Goal: Navigation & Orientation: Find specific page/section

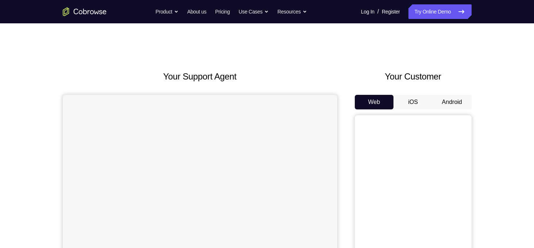
click at [454, 106] on button "Android" at bounding box center [452, 102] width 39 height 15
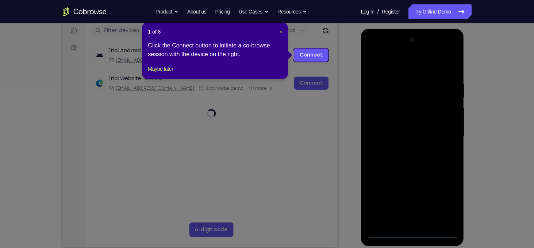
click at [279, 32] on span "×" at bounding box center [280, 32] width 3 height 6
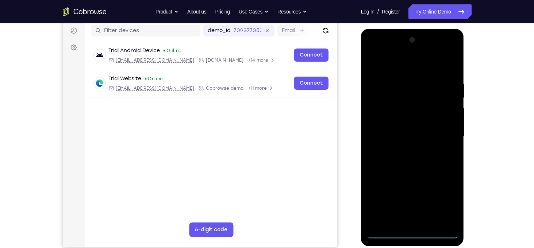
click at [411, 232] on div at bounding box center [413, 136] width 92 height 205
click at [449, 201] on div at bounding box center [413, 136] width 92 height 205
click at [398, 68] on div at bounding box center [413, 136] width 92 height 205
click at [446, 133] on div at bounding box center [413, 136] width 92 height 205
click at [402, 150] on div at bounding box center [413, 136] width 92 height 205
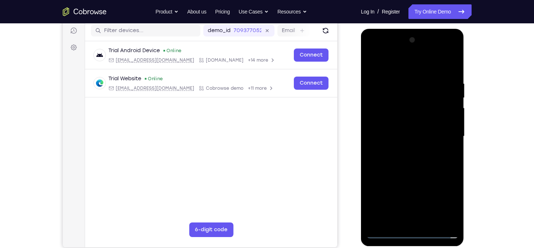
click at [394, 126] on div at bounding box center [413, 136] width 92 height 205
click at [404, 53] on div at bounding box center [413, 136] width 92 height 205
click at [404, 63] on div at bounding box center [413, 136] width 92 height 205
click at [397, 112] on div at bounding box center [413, 136] width 92 height 205
click at [386, 204] on div at bounding box center [413, 136] width 92 height 205
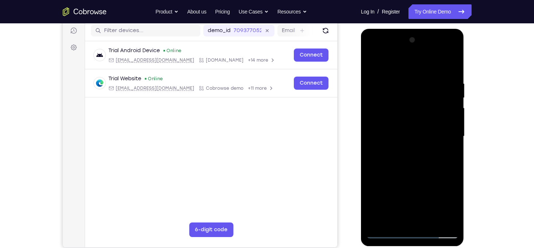
drag, startPoint x: 419, startPoint y: 193, endPoint x: 420, endPoint y: 131, distance: 62.1
click at [420, 131] on div at bounding box center [413, 136] width 92 height 205
click at [371, 50] on div at bounding box center [413, 136] width 92 height 205
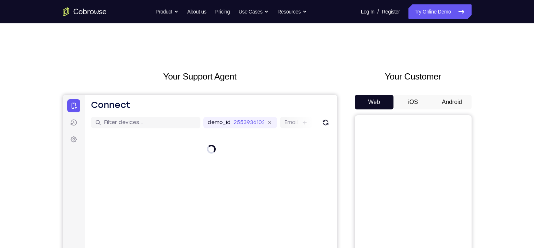
click at [452, 102] on button "Android" at bounding box center [452, 102] width 39 height 15
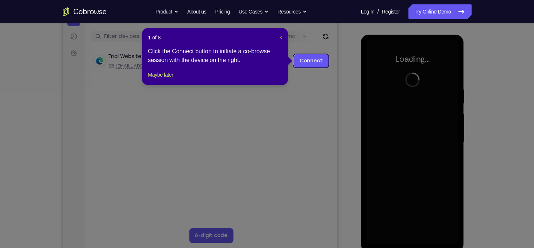
click at [282, 38] on span "×" at bounding box center [280, 38] width 3 height 6
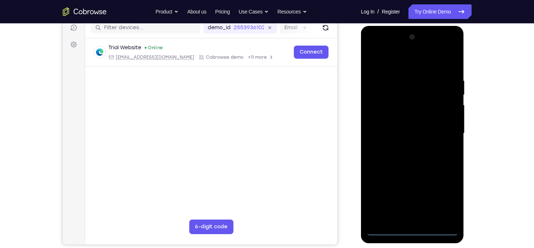
scroll to position [96, 0]
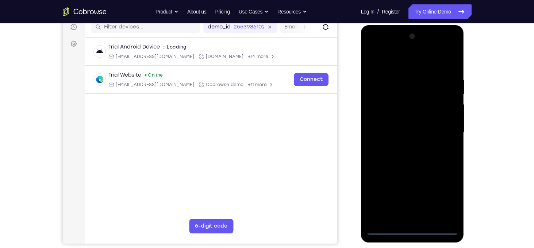
click at [413, 229] on div at bounding box center [413, 133] width 92 height 205
click at [423, 103] on div at bounding box center [413, 133] width 92 height 205
click at [413, 231] on div at bounding box center [413, 133] width 92 height 205
click at [450, 197] on div at bounding box center [413, 133] width 92 height 205
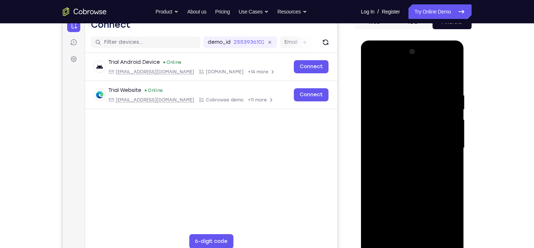
click at [390, 80] on div at bounding box center [413, 148] width 92 height 205
click at [443, 144] on div at bounding box center [413, 148] width 92 height 205
click at [406, 215] on div at bounding box center [413, 148] width 92 height 205
click at [404, 235] on div at bounding box center [413, 148] width 92 height 205
click at [391, 138] on div at bounding box center [413, 148] width 92 height 205
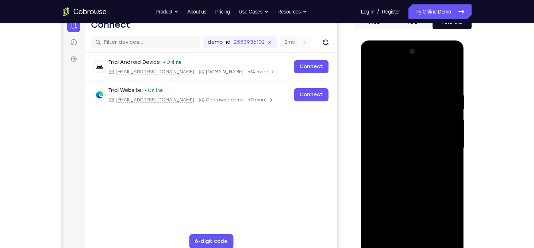
click at [404, 128] on div at bounding box center [413, 148] width 92 height 205
click at [400, 147] on div at bounding box center [413, 148] width 92 height 205
click at [390, 171] on div at bounding box center [413, 148] width 92 height 205
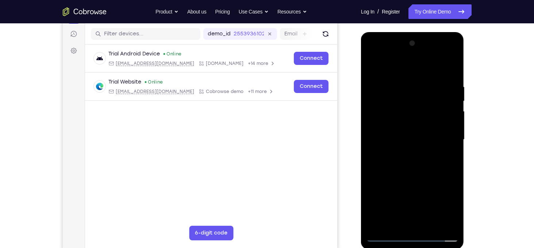
scroll to position [91, 0]
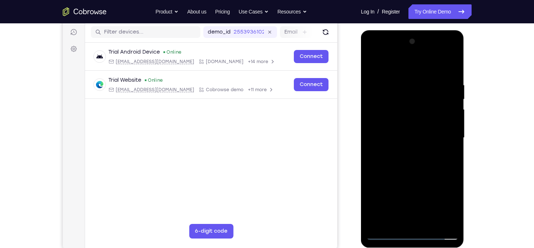
click at [405, 159] on div at bounding box center [413, 138] width 92 height 205
click at [426, 171] on div at bounding box center [413, 138] width 92 height 205
click at [455, 223] on div at bounding box center [413, 138] width 92 height 205
click at [429, 223] on div at bounding box center [413, 138] width 92 height 205
click at [414, 176] on div at bounding box center [413, 138] width 92 height 205
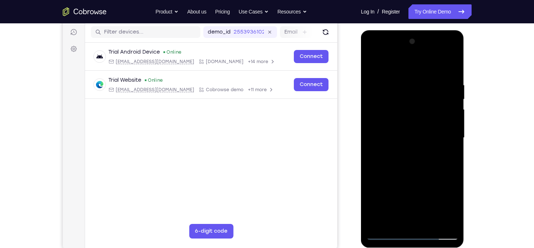
drag, startPoint x: 403, startPoint y: 176, endPoint x: 401, endPoint y: 141, distance: 35.1
click at [401, 141] on div at bounding box center [413, 138] width 92 height 205
click at [400, 183] on div at bounding box center [413, 138] width 92 height 205
click at [372, 68] on div at bounding box center [413, 138] width 92 height 205
drag, startPoint x: 401, startPoint y: 133, endPoint x: 407, endPoint y: 214, distance: 82.1
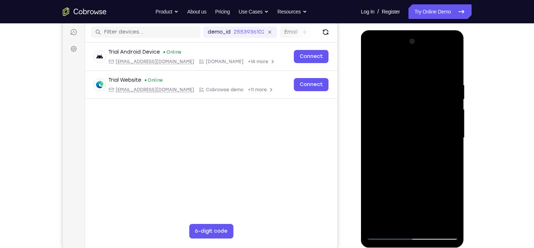
click at [407, 214] on div at bounding box center [413, 138] width 92 height 205
drag, startPoint x: 415, startPoint y: 137, endPoint x: 413, endPoint y: 216, distance: 78.9
click at [413, 216] on div at bounding box center [413, 138] width 92 height 205
click at [372, 60] on div at bounding box center [413, 138] width 92 height 205
click at [398, 76] on div at bounding box center [413, 138] width 92 height 205
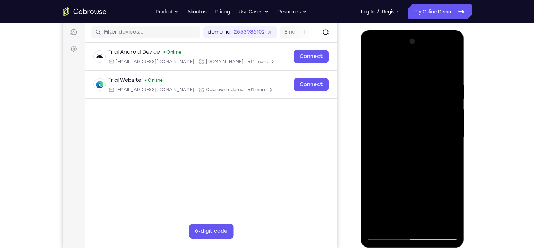
click at [453, 68] on div at bounding box center [413, 138] width 92 height 205
click at [432, 226] on div at bounding box center [413, 138] width 92 height 205
click at [407, 116] on div at bounding box center [413, 138] width 92 height 205
click at [372, 65] on div at bounding box center [413, 138] width 92 height 205
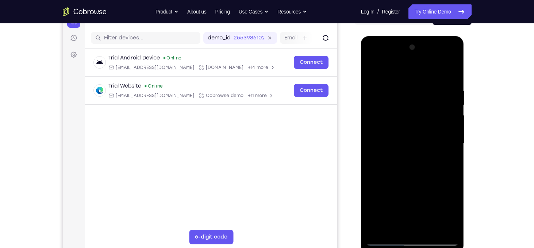
scroll to position [85, 0]
click at [371, 69] on div at bounding box center [413, 144] width 92 height 205
drag, startPoint x: 420, startPoint y: 186, endPoint x: 408, endPoint y: 119, distance: 67.8
click at [408, 119] on div at bounding box center [413, 144] width 92 height 205
click at [431, 232] on div at bounding box center [413, 144] width 92 height 205
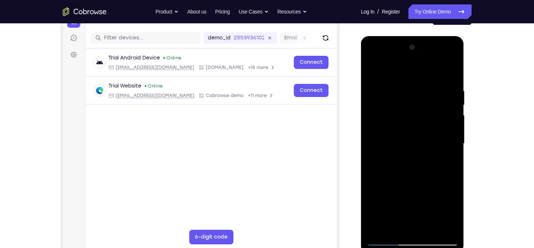
click at [372, 68] on div at bounding box center [413, 144] width 92 height 205
click at [373, 60] on div at bounding box center [413, 144] width 92 height 205
click at [395, 103] on div at bounding box center [413, 144] width 92 height 205
click at [382, 172] on div at bounding box center [413, 144] width 92 height 205
click at [454, 59] on div at bounding box center [413, 144] width 92 height 205
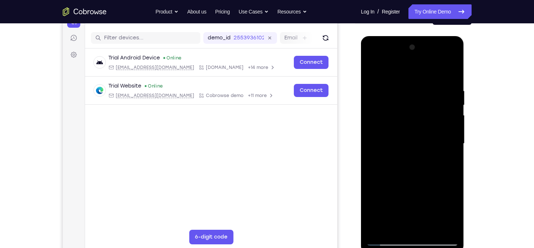
click at [428, 197] on div at bounding box center [413, 144] width 92 height 205
click at [409, 72] on div at bounding box center [413, 144] width 92 height 205
click at [414, 97] on div at bounding box center [413, 144] width 92 height 205
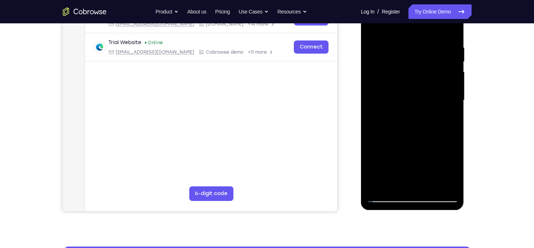
scroll to position [129, 0]
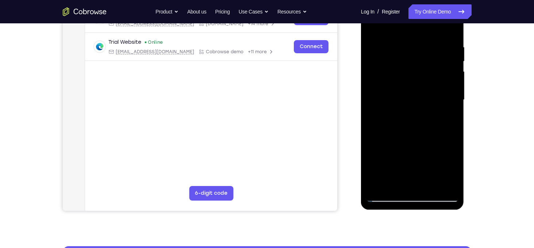
click at [412, 127] on div at bounding box center [413, 100] width 92 height 205
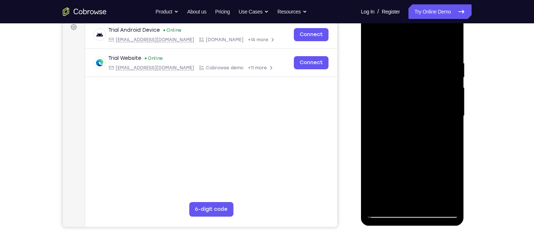
scroll to position [115, 0]
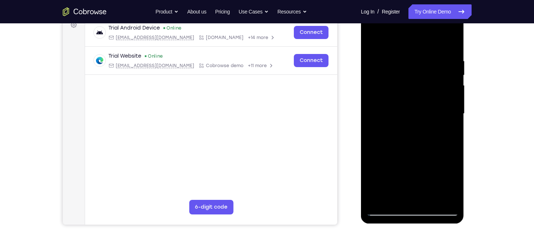
drag, startPoint x: 393, startPoint y: 159, endPoint x: 389, endPoint y: 106, distance: 53.4
click at [389, 106] on div at bounding box center [413, 114] width 92 height 205
click at [422, 146] on div at bounding box center [413, 114] width 92 height 205
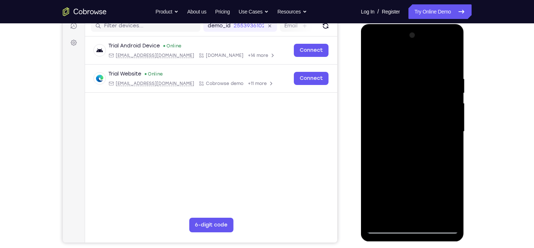
scroll to position [96, 0]
drag, startPoint x: 433, startPoint y: 116, endPoint x: 380, endPoint y: 121, distance: 53.2
click at [380, 121] on div at bounding box center [413, 132] width 92 height 205
drag, startPoint x: 415, startPoint y: 113, endPoint x: 439, endPoint y: 107, distance: 24.5
click at [439, 107] on div at bounding box center [413, 132] width 92 height 205
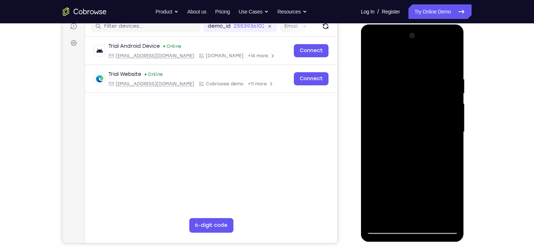
drag, startPoint x: 439, startPoint y: 107, endPoint x: 440, endPoint y: 191, distance: 84.4
click at [440, 191] on div at bounding box center [413, 132] width 92 height 205
drag, startPoint x: 435, startPoint y: 120, endPoint x: 359, endPoint y: 123, distance: 76.7
click at [361, 123] on html "Online web based iOS Simulators and Android Emulators. Run iPhone, iPad, Mobile…" at bounding box center [413, 133] width 104 height 219
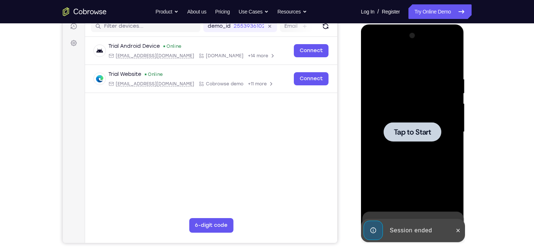
click at [421, 131] on span "Tap to Start" at bounding box center [412, 132] width 37 height 7
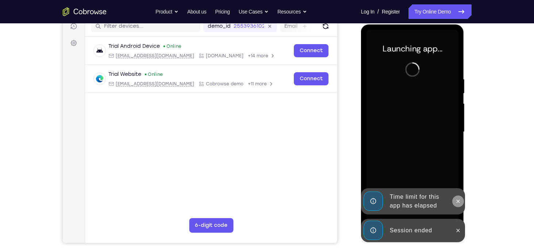
click at [459, 202] on icon at bounding box center [458, 202] width 6 height 6
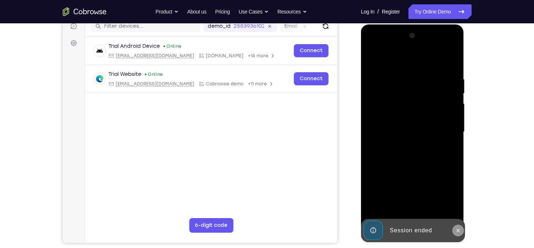
click at [458, 230] on icon at bounding box center [458, 230] width 3 height 3
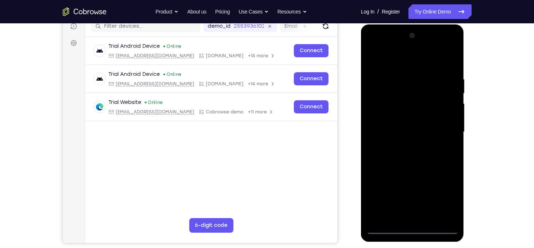
click at [413, 227] on div at bounding box center [413, 132] width 92 height 205
click at [445, 194] on div at bounding box center [413, 132] width 92 height 205
click at [395, 58] on div at bounding box center [413, 132] width 92 height 205
click at [405, 90] on div at bounding box center [413, 132] width 92 height 205
click at [386, 199] on div at bounding box center [413, 132] width 92 height 205
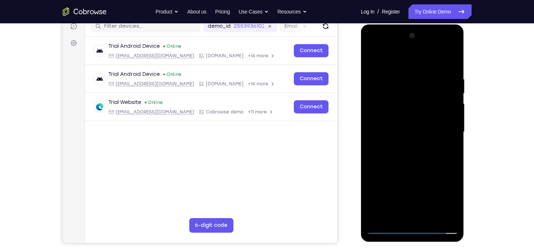
click at [454, 46] on div at bounding box center [413, 132] width 92 height 205
click at [347, 159] on div "Your Support Agent Your Customer Web iOS Android" at bounding box center [267, 109] width 409 height 270
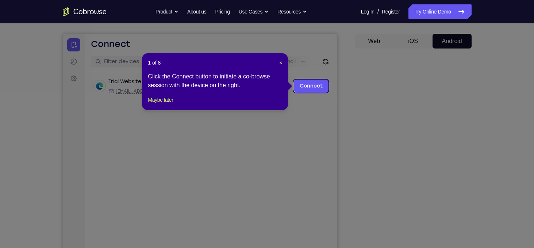
scroll to position [61, 0]
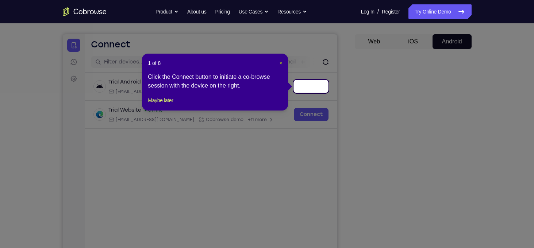
click at [280, 62] on span "×" at bounding box center [280, 63] width 3 height 6
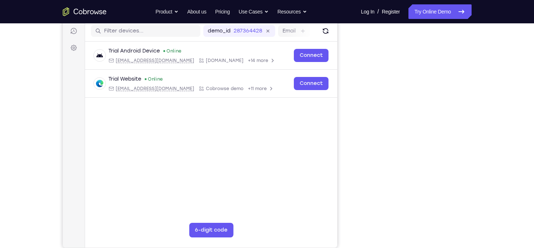
scroll to position [93, 0]
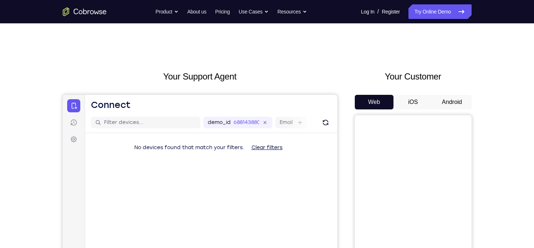
click at [455, 102] on button "Android" at bounding box center [452, 102] width 39 height 15
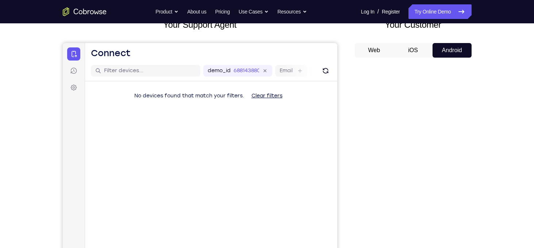
scroll to position [53, 0]
click at [350, 106] on div "Your Support Agent Your Customer Web iOS Android" at bounding box center [267, 153] width 409 height 270
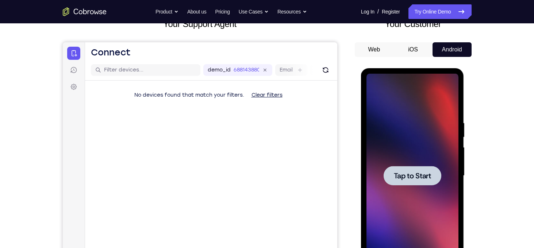
scroll to position [0, 0]
click at [404, 172] on span "Tap to Start" at bounding box center [412, 175] width 37 height 7
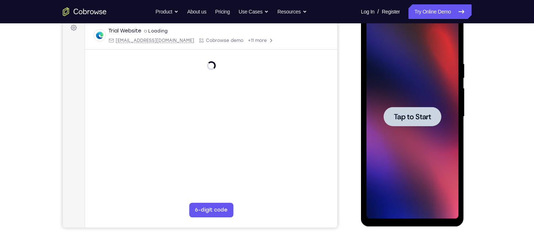
scroll to position [110, 0]
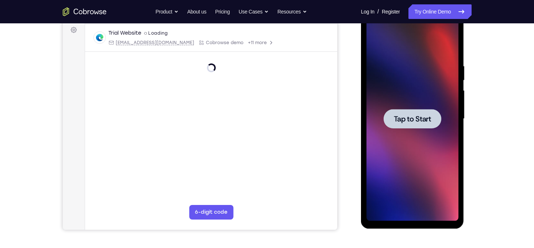
click at [407, 125] on div at bounding box center [413, 118] width 58 height 19
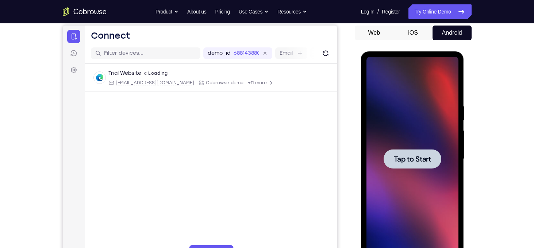
click at [412, 167] on div at bounding box center [413, 158] width 58 height 19
click at [423, 175] on div at bounding box center [413, 159] width 92 height 205
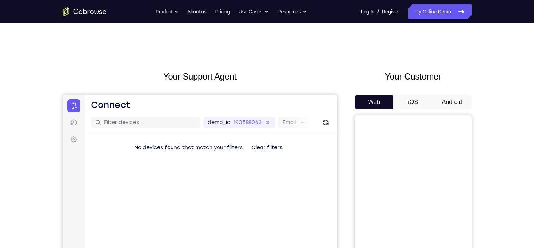
click at [458, 102] on button "Android" at bounding box center [452, 102] width 39 height 15
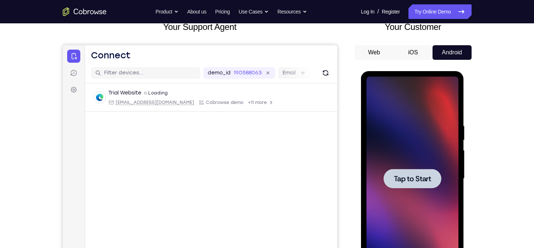
scroll to position [50, 0]
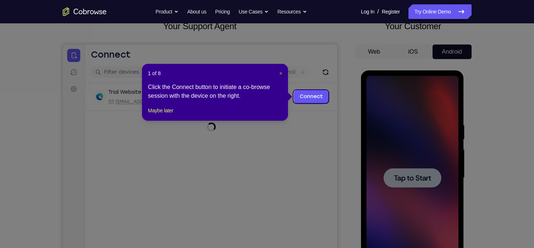
click at [281, 74] on span "×" at bounding box center [280, 73] width 3 height 6
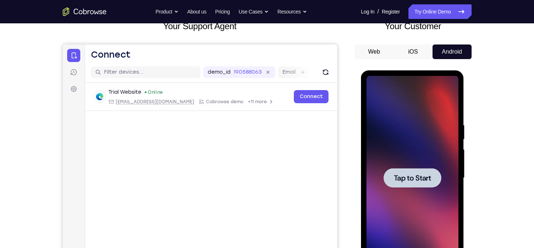
click at [409, 178] on span "Tap to Start" at bounding box center [412, 178] width 37 height 7
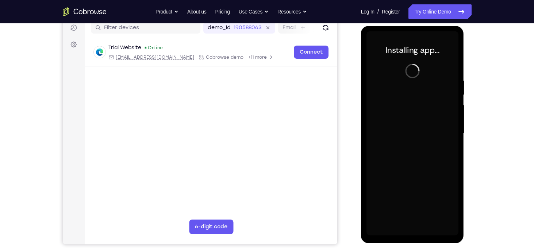
scroll to position [106, 0]
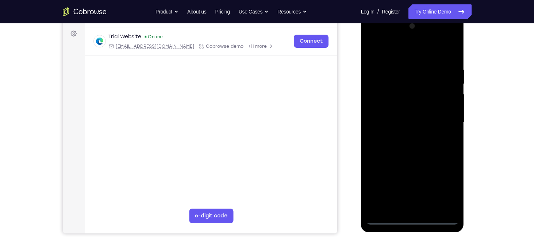
click at [412, 219] on div at bounding box center [413, 122] width 92 height 205
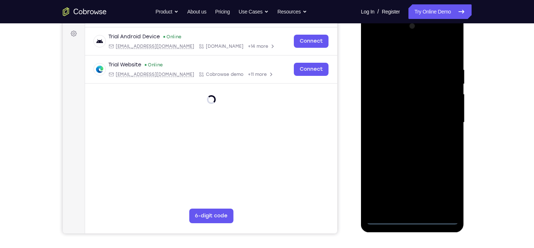
click at [447, 192] on div at bounding box center [413, 122] width 92 height 205
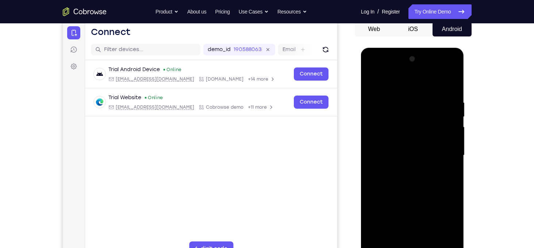
scroll to position [72, 0]
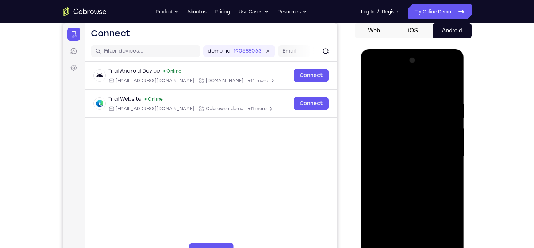
click at [402, 86] on div at bounding box center [413, 157] width 92 height 205
click at [444, 153] on div at bounding box center [413, 157] width 92 height 205
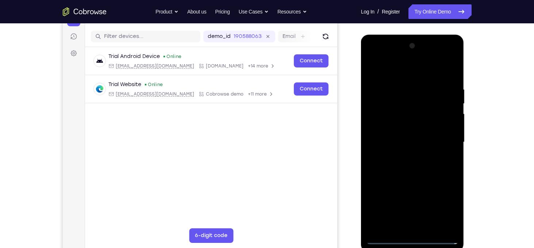
scroll to position [86, 0]
click at [404, 157] on div at bounding box center [413, 142] width 92 height 205
click at [406, 133] on div at bounding box center [413, 142] width 92 height 205
click at [412, 127] on div at bounding box center [413, 142] width 92 height 205
click at [406, 141] on div at bounding box center [413, 142] width 92 height 205
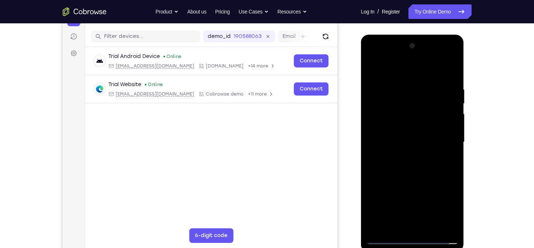
click at [398, 165] on div at bounding box center [413, 142] width 92 height 205
click at [408, 165] on div at bounding box center [413, 142] width 92 height 205
drag, startPoint x: 411, startPoint y: 76, endPoint x: 412, endPoint y: 52, distance: 23.8
click at [412, 52] on div at bounding box center [413, 142] width 92 height 205
click at [410, 174] on div at bounding box center [413, 142] width 92 height 205
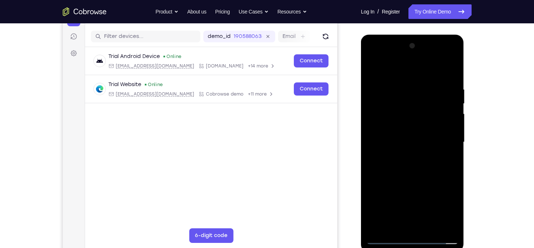
click at [454, 228] on div at bounding box center [413, 142] width 92 height 205
click at [371, 57] on div at bounding box center [413, 142] width 92 height 205
click at [395, 100] on div at bounding box center [413, 142] width 92 height 205
click at [402, 102] on div at bounding box center [413, 142] width 92 height 205
click at [377, 209] on div at bounding box center [413, 142] width 92 height 205
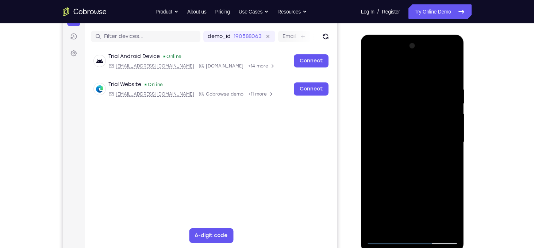
click at [399, 176] on div at bounding box center [413, 142] width 92 height 205
click at [415, 240] on div at bounding box center [413, 142] width 92 height 205
click at [443, 211] on div at bounding box center [413, 142] width 92 height 205
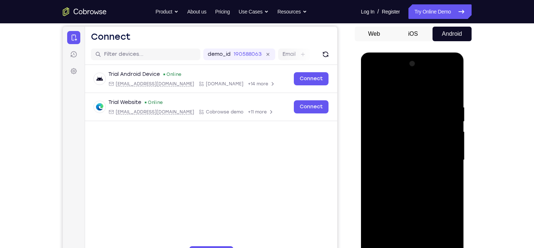
scroll to position [67, 0]
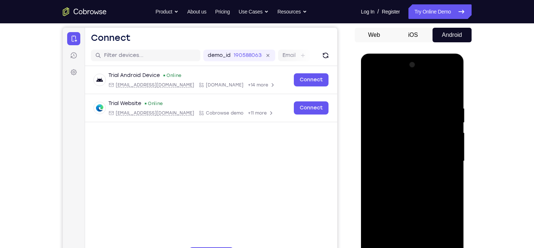
click at [371, 79] on div at bounding box center [413, 161] width 92 height 205
click at [383, 137] on div at bounding box center [413, 161] width 92 height 205
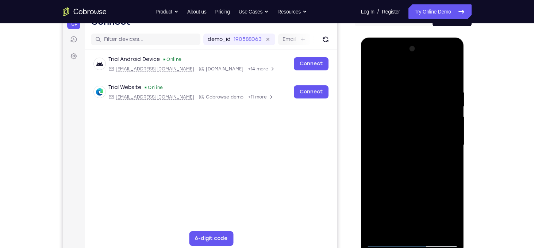
scroll to position [86, 0]
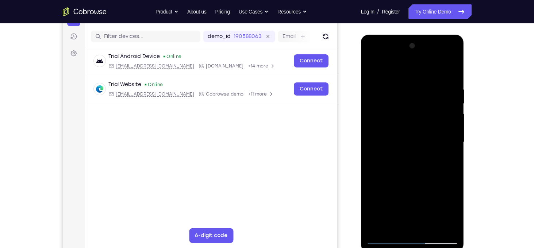
click at [429, 229] on div at bounding box center [413, 142] width 92 height 205
click at [409, 182] on div at bounding box center [413, 142] width 92 height 205
click at [426, 126] on div at bounding box center [413, 142] width 92 height 205
click at [372, 69] on div at bounding box center [413, 142] width 92 height 205
click at [374, 68] on div at bounding box center [413, 142] width 92 height 205
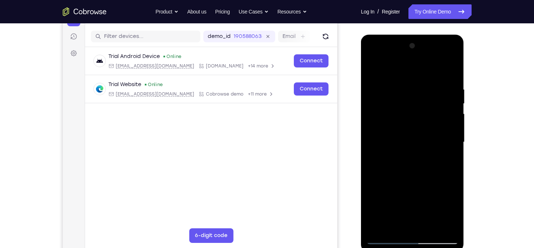
click at [404, 87] on div at bounding box center [413, 142] width 92 height 205
click at [454, 133] on div at bounding box center [413, 142] width 92 height 205
click at [451, 83] on div at bounding box center [413, 142] width 92 height 205
click at [449, 71] on div at bounding box center [413, 142] width 92 height 205
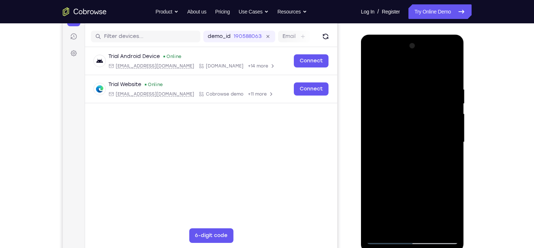
click at [412, 240] on div at bounding box center [413, 142] width 92 height 205
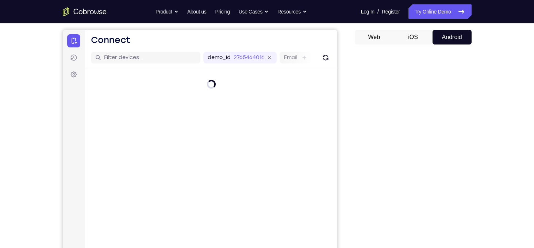
scroll to position [43, 0]
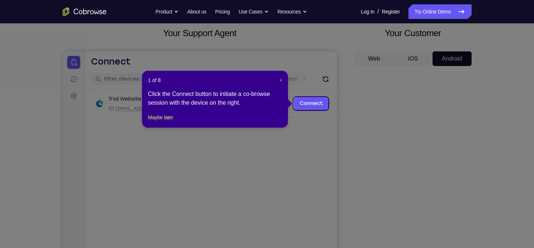
click at [281, 78] on span "×" at bounding box center [280, 80] width 3 height 6
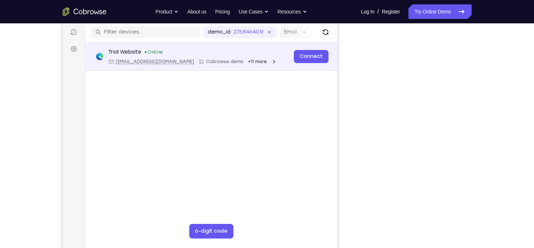
scroll to position [91, 0]
